Goal: Information Seeking & Learning: Compare options

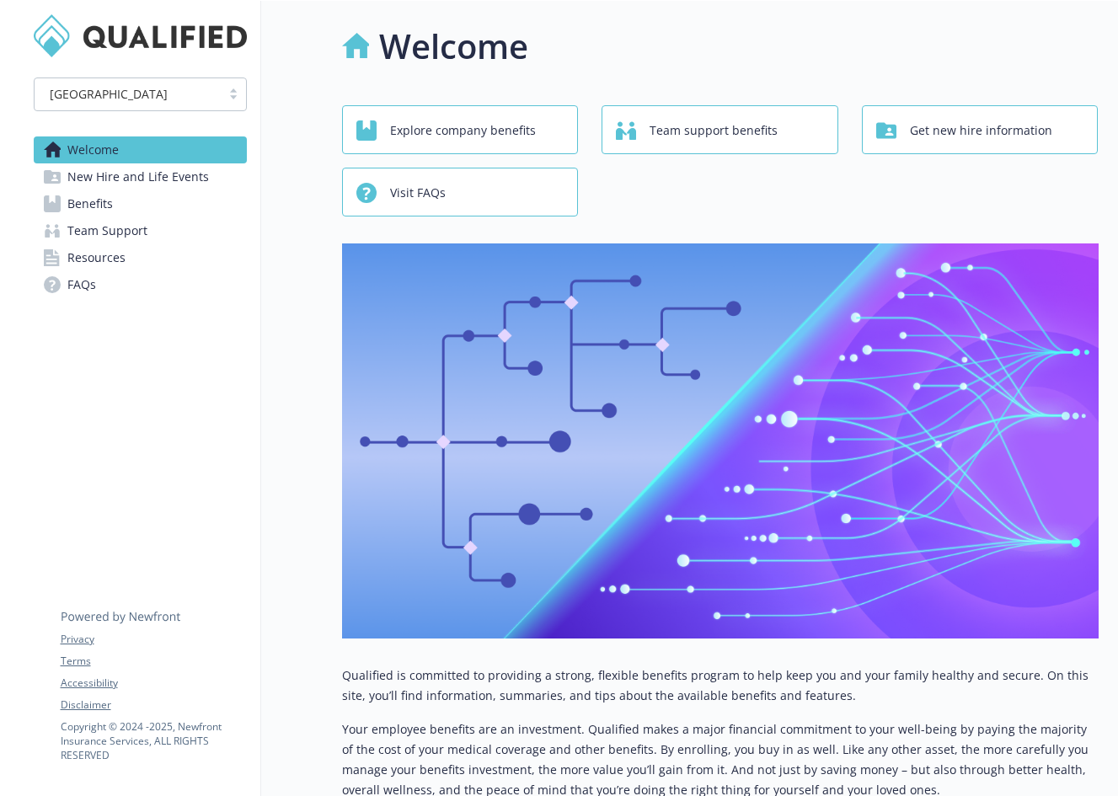
click at [94, 200] on span "Benefits" at bounding box center [90, 203] width 46 height 27
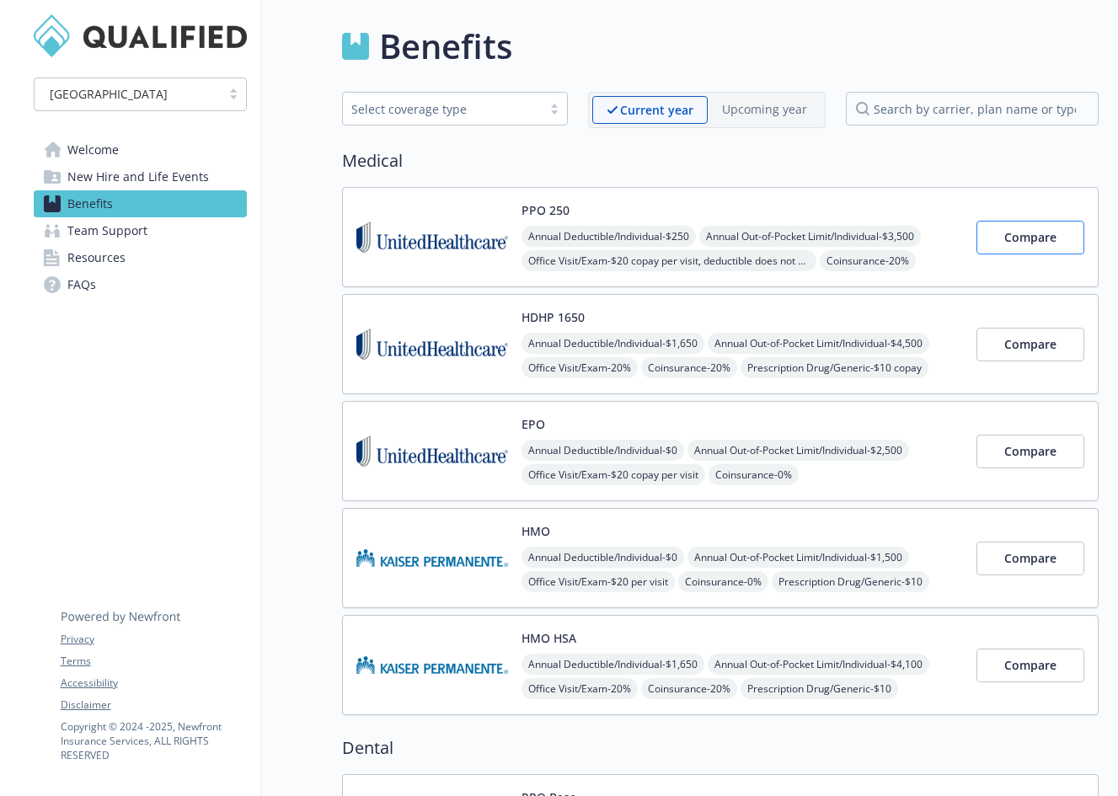
click at [1015, 238] on span "Compare" at bounding box center [1031, 237] width 52 height 16
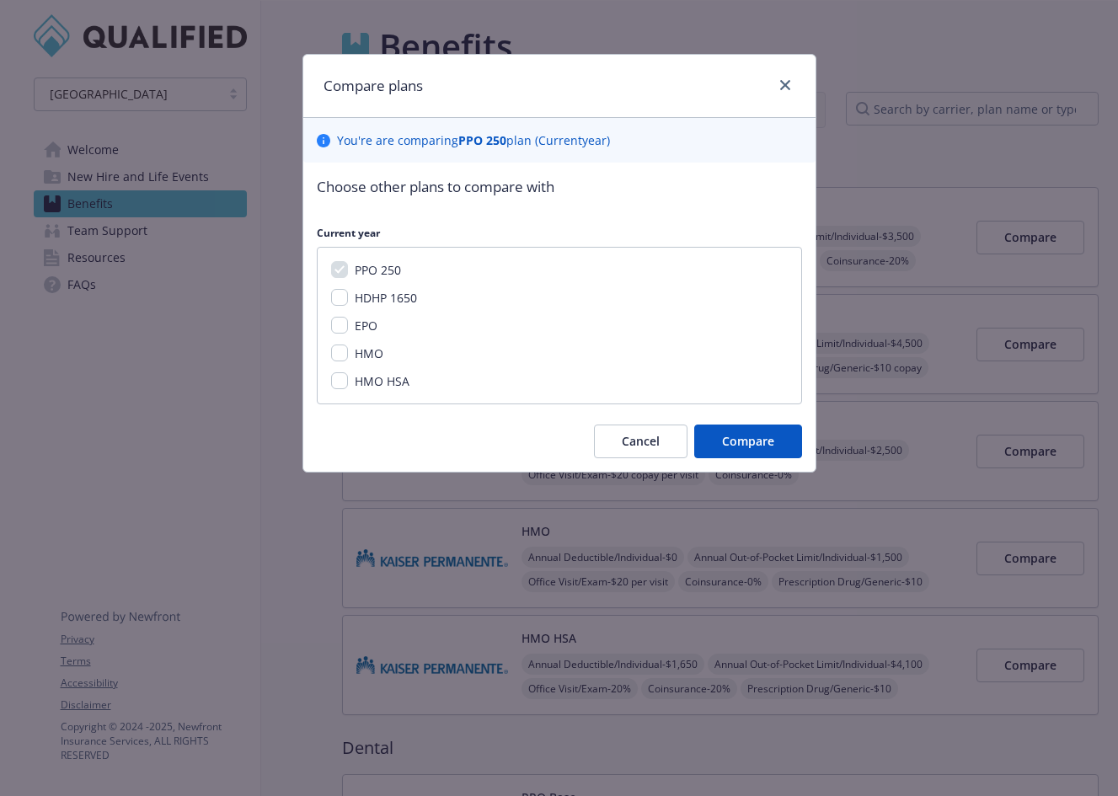
click at [340, 303] on input "HDHP 1650" at bounding box center [339, 297] width 17 height 17
checkbox input "true"
click at [340, 356] on input "HMO" at bounding box center [339, 353] width 17 height 17
checkbox input "true"
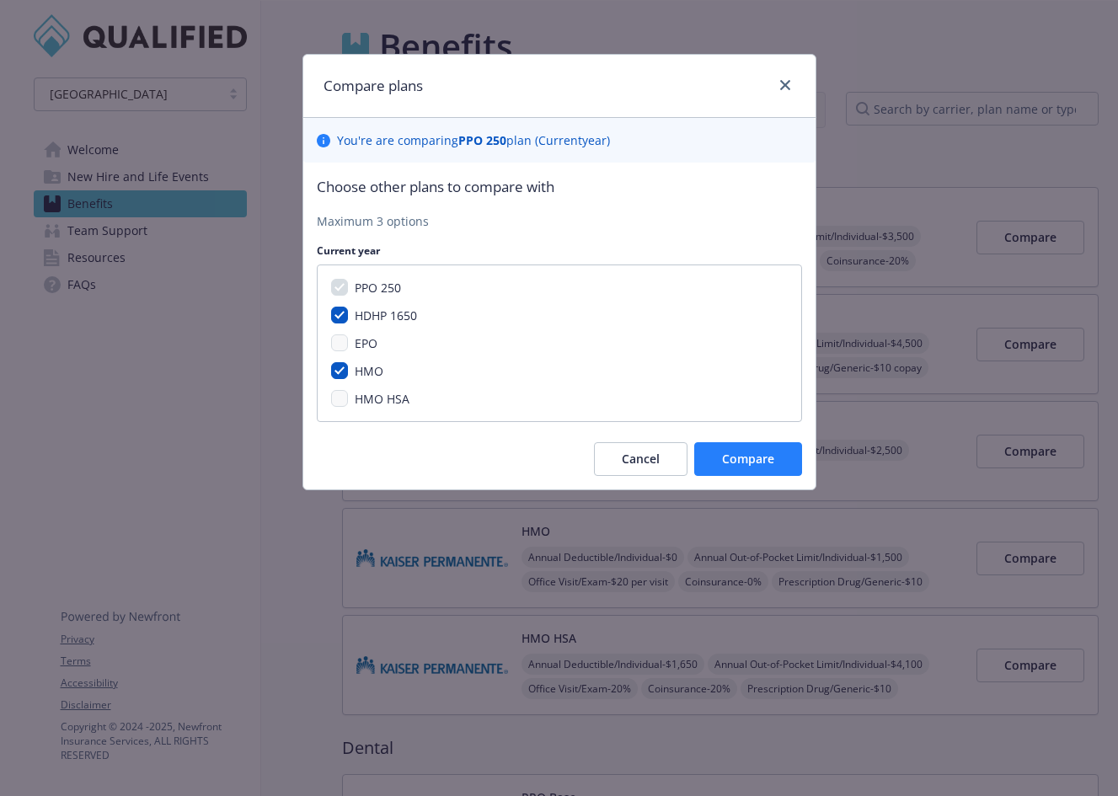
click at [744, 458] on span "Compare" at bounding box center [748, 459] width 52 height 16
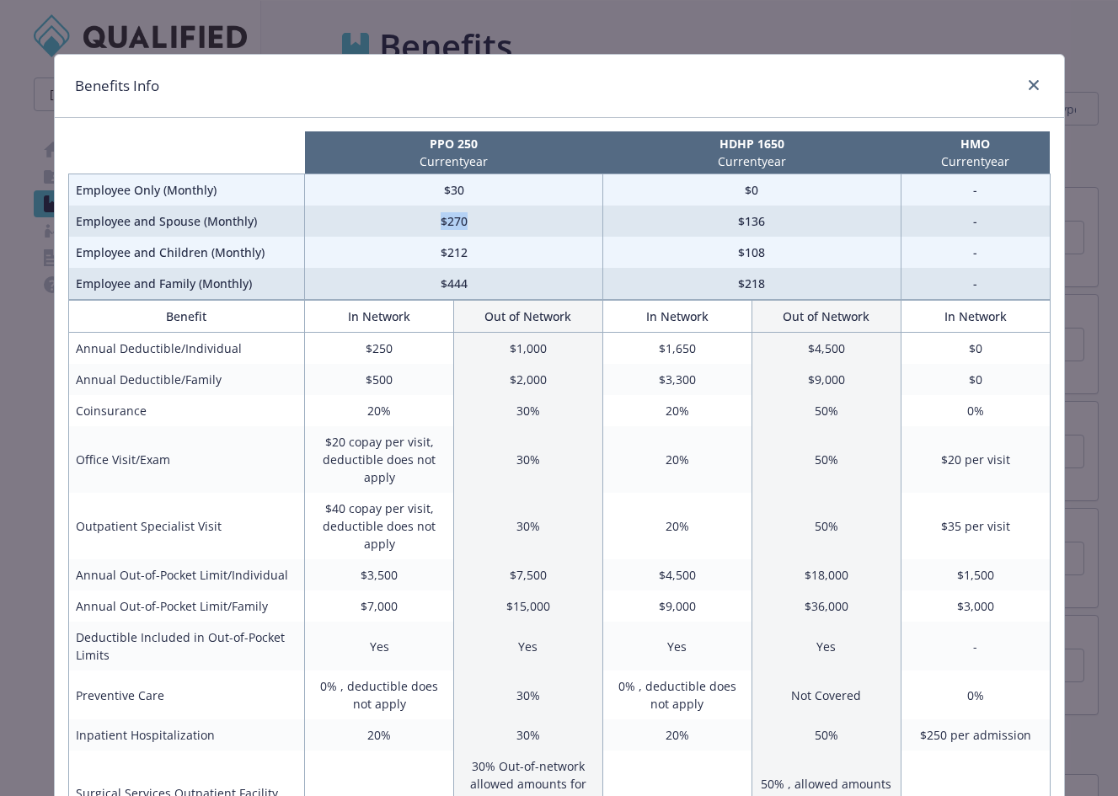
drag, startPoint x: 417, startPoint y: 228, endPoint x: 476, endPoint y: 234, distance: 59.3
click at [476, 229] on td "$270" at bounding box center [454, 221] width 298 height 31
click at [476, 256] on td "$212" at bounding box center [454, 252] width 298 height 31
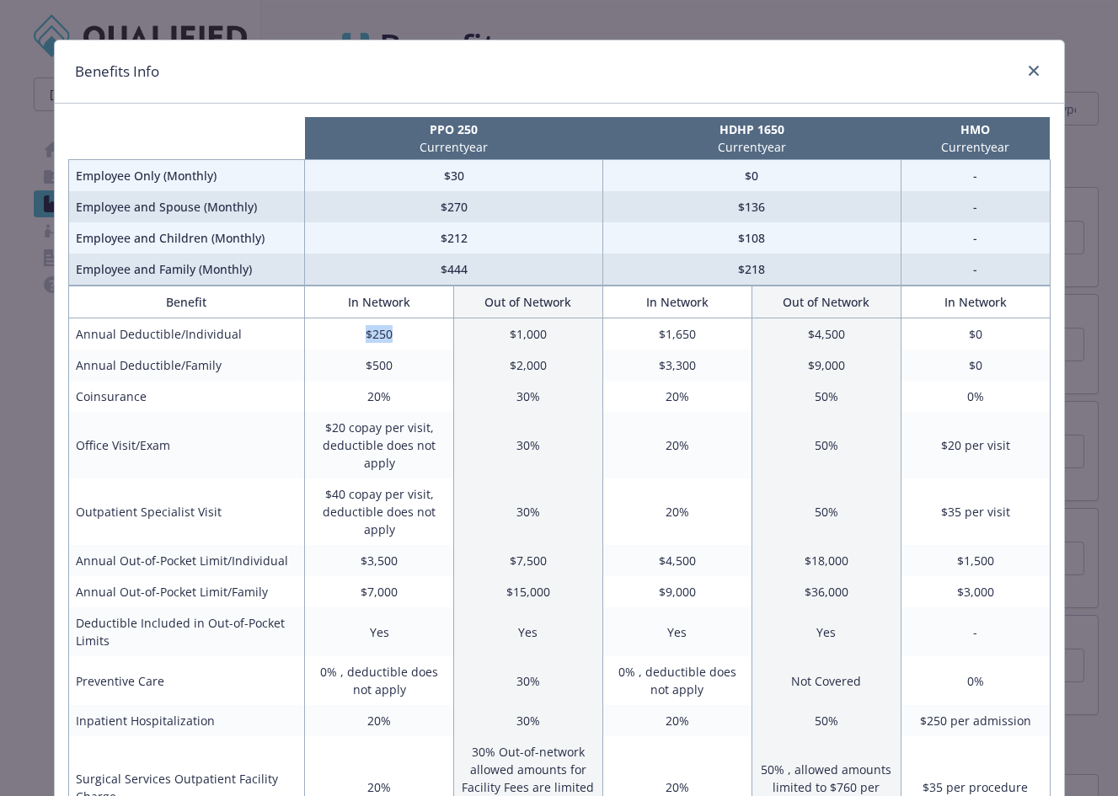
drag, startPoint x: 366, startPoint y: 329, endPoint x: 416, endPoint y: 329, distance: 50.6
click at [416, 329] on td "$250" at bounding box center [379, 335] width 149 height 32
drag, startPoint x: 416, startPoint y: 329, endPoint x: 415, endPoint y: 343, distance: 14.4
click at [416, 329] on td "$250" at bounding box center [379, 335] width 149 height 32
drag, startPoint x: 235, startPoint y: 80, endPoint x: 303, endPoint y: 63, distance: 69.5
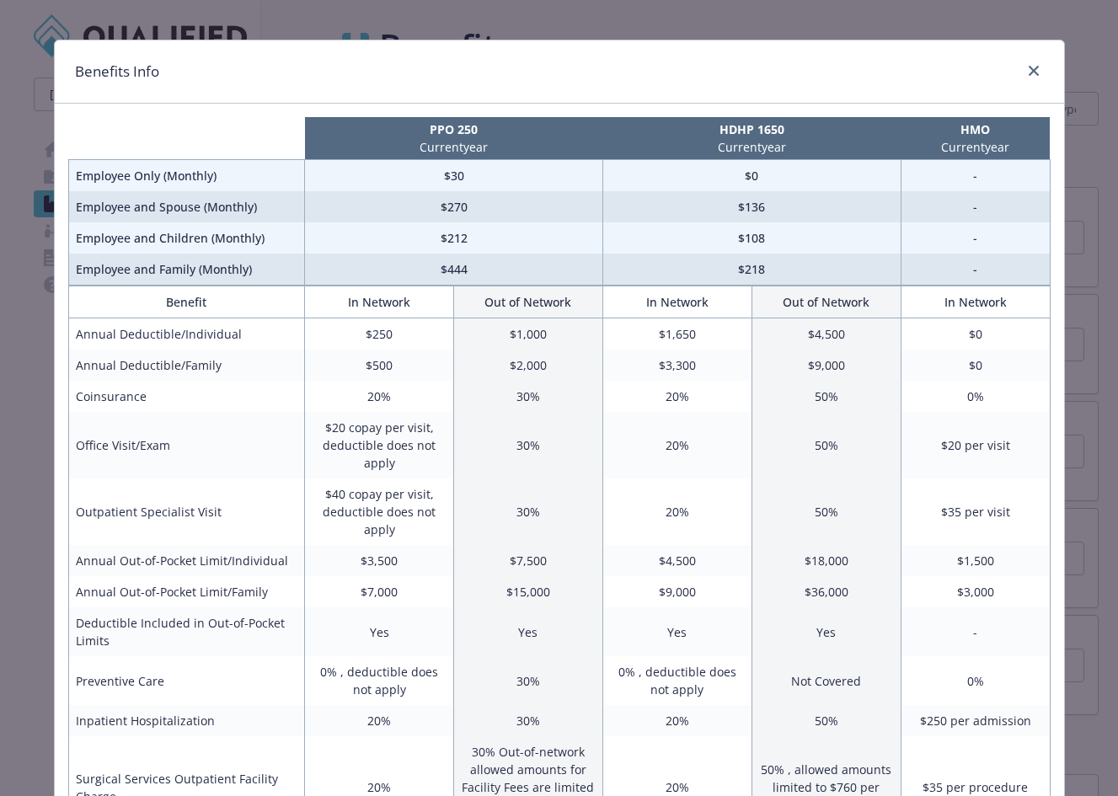
click at [303, 63] on div "Benefits Info" at bounding box center [560, 71] width 1010 height 63
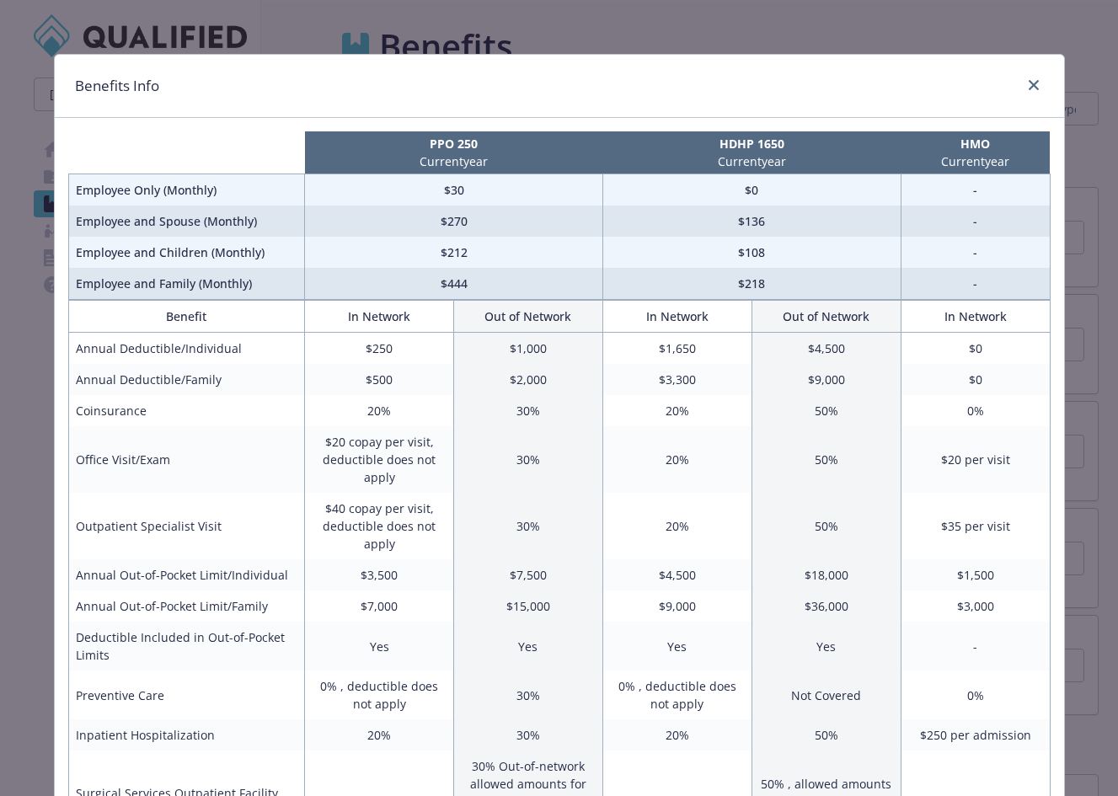
scroll to position [0, 0]
click at [1036, 91] on link "close" at bounding box center [1034, 85] width 20 height 20
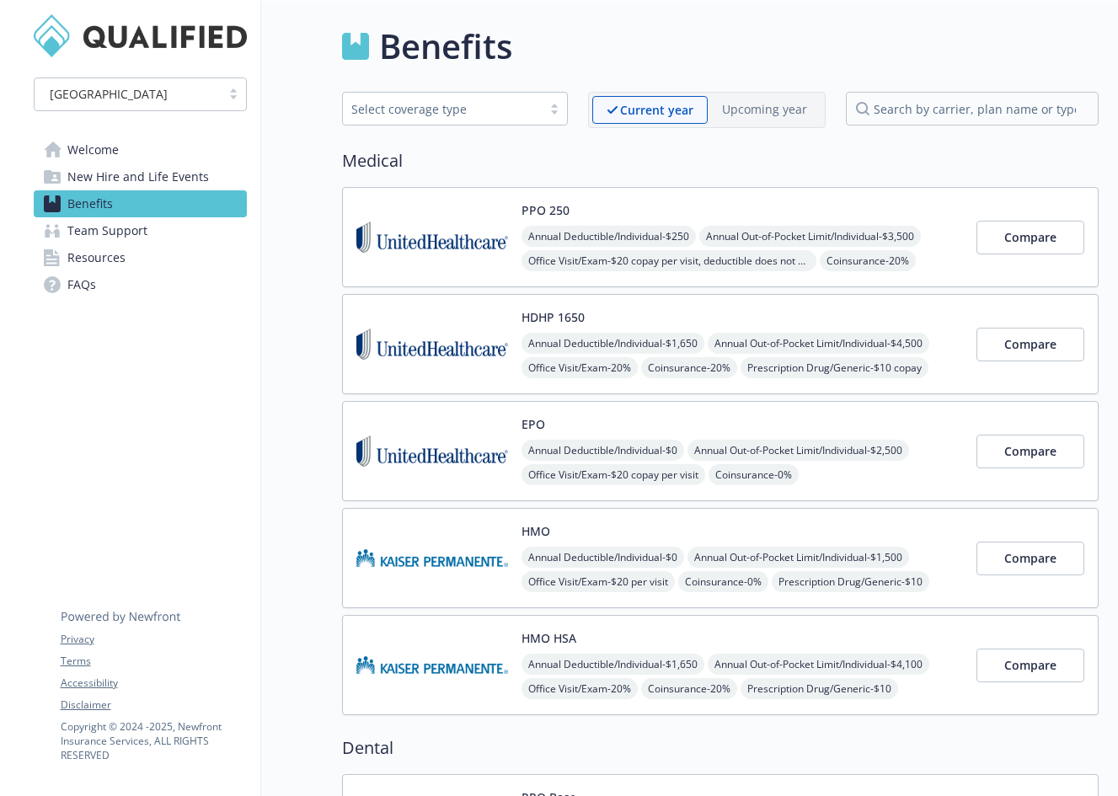
click at [451, 434] on img at bounding box center [432, 451] width 152 height 72
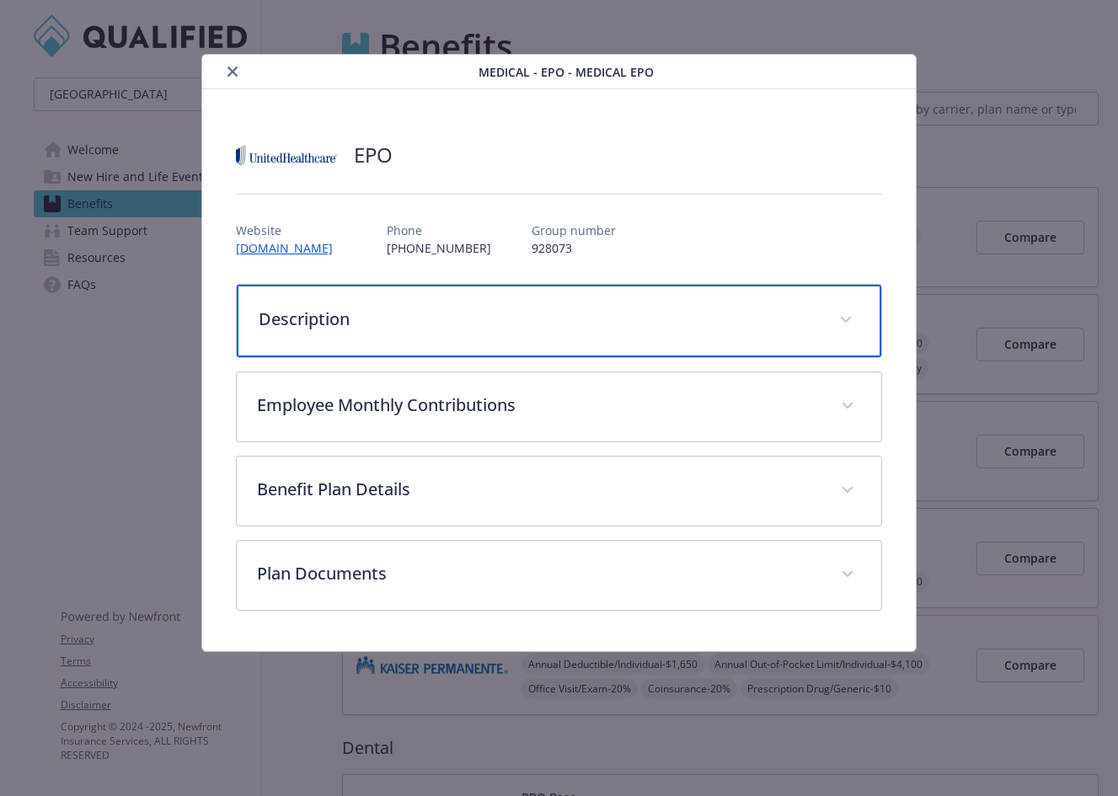
click at [431, 324] on p "Description" at bounding box center [539, 319] width 560 height 25
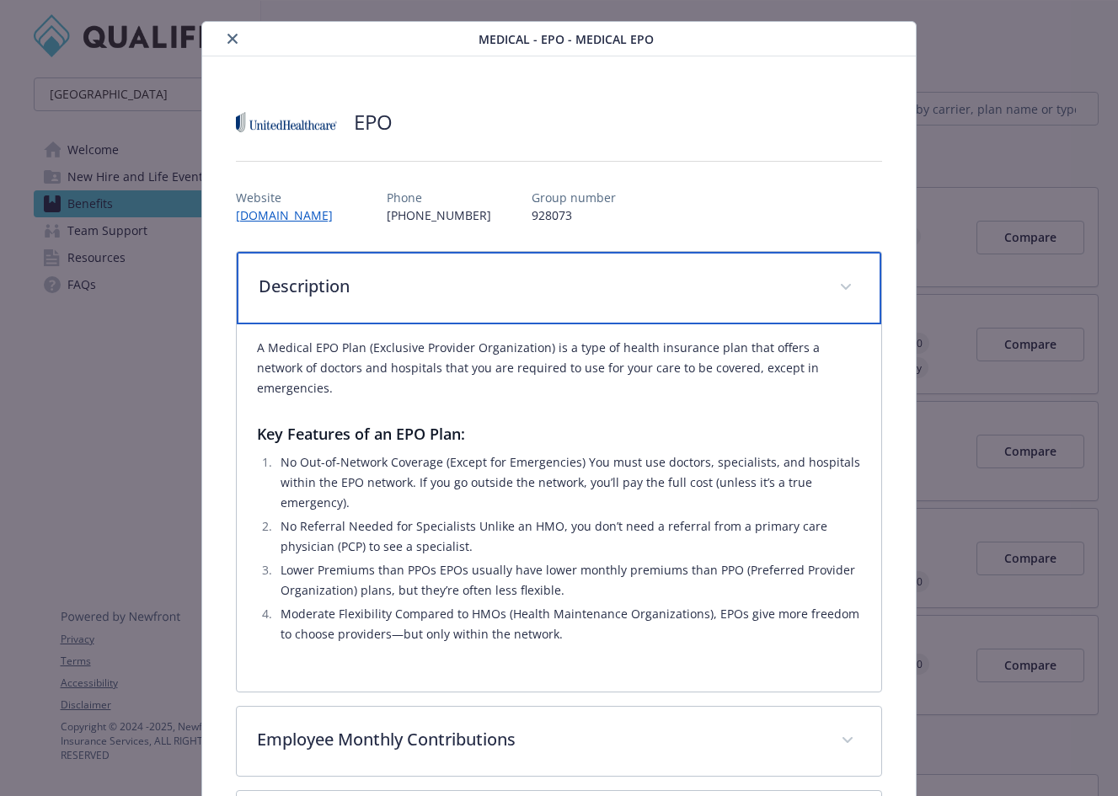
scroll to position [35, 0]
